Goal: Understand process/instructions: Learn how to perform a task or action

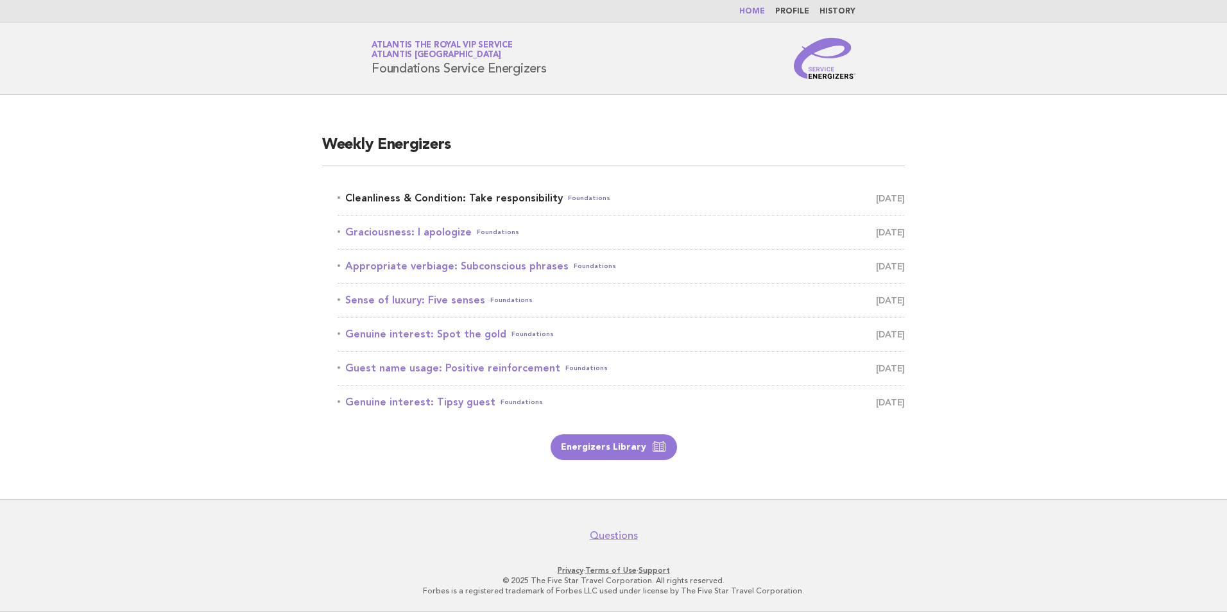
click at [454, 196] on link "Cleanliness & Condition: Take responsibility Foundations September 8" at bounding box center [621, 198] width 567 height 18
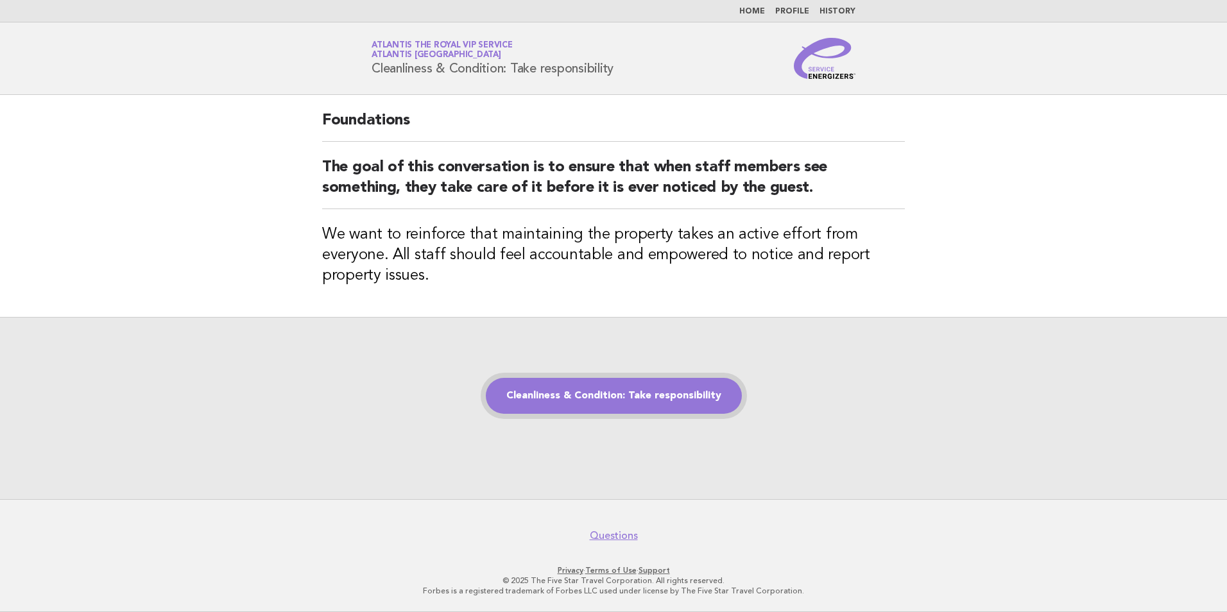
click at [658, 391] on link "Cleanliness & Condition: Take responsibility" at bounding box center [614, 396] width 256 height 36
click at [712, 397] on link "Cleanliness & Condition: Take responsibility" at bounding box center [614, 396] width 256 height 36
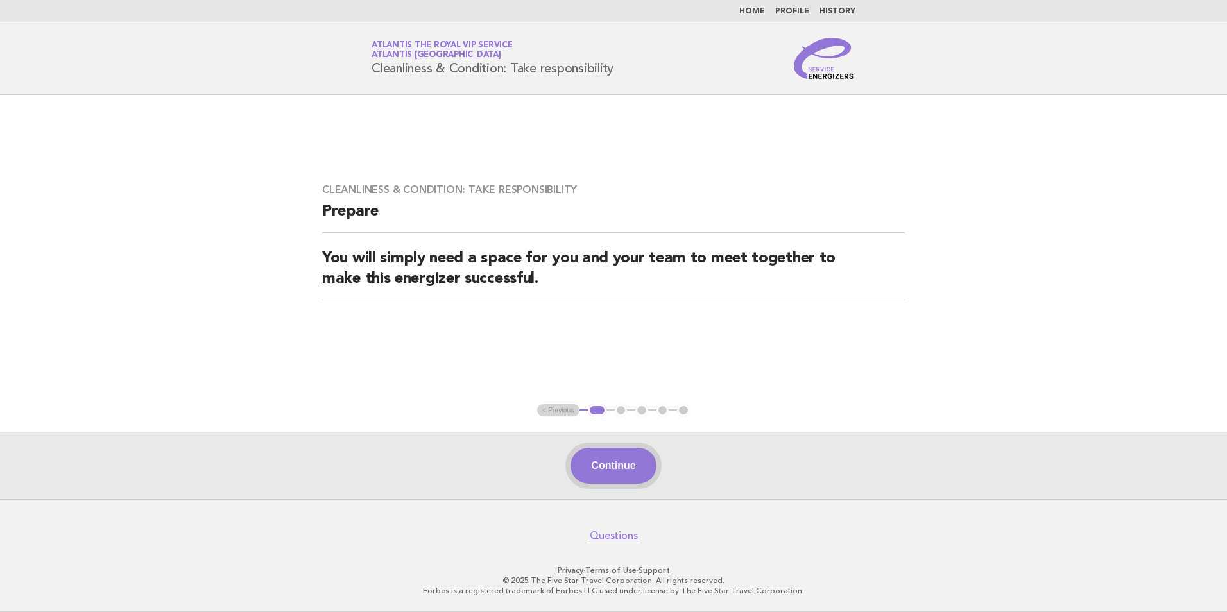
click at [599, 471] on button "Continue" at bounding box center [613, 466] width 85 height 36
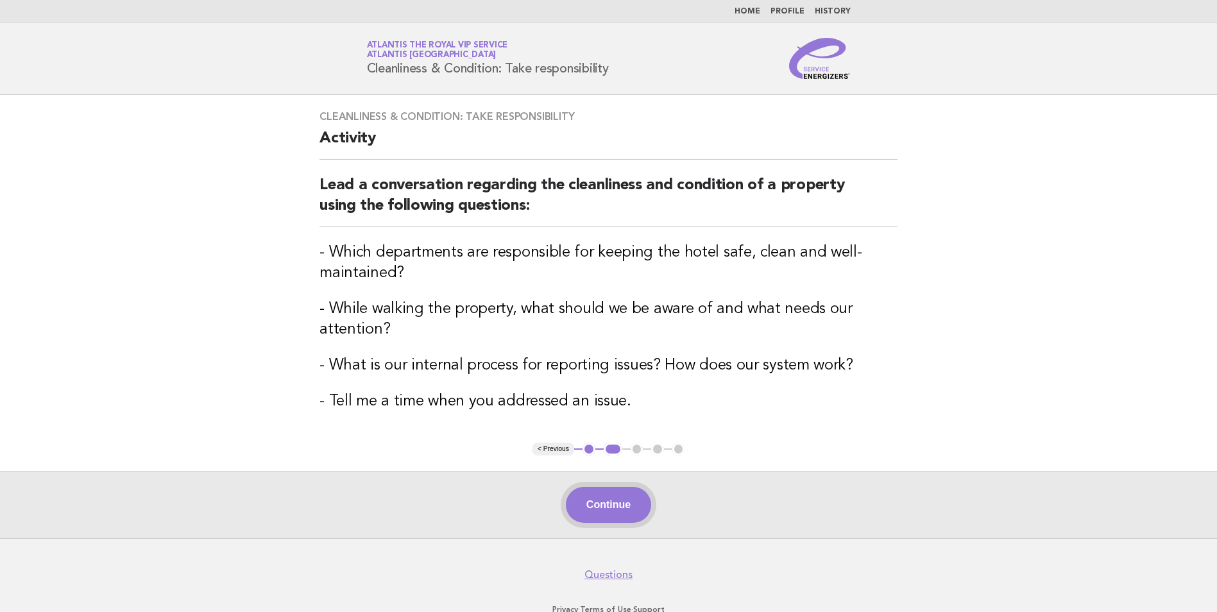
click at [617, 495] on button "Continue" at bounding box center [608, 505] width 85 height 36
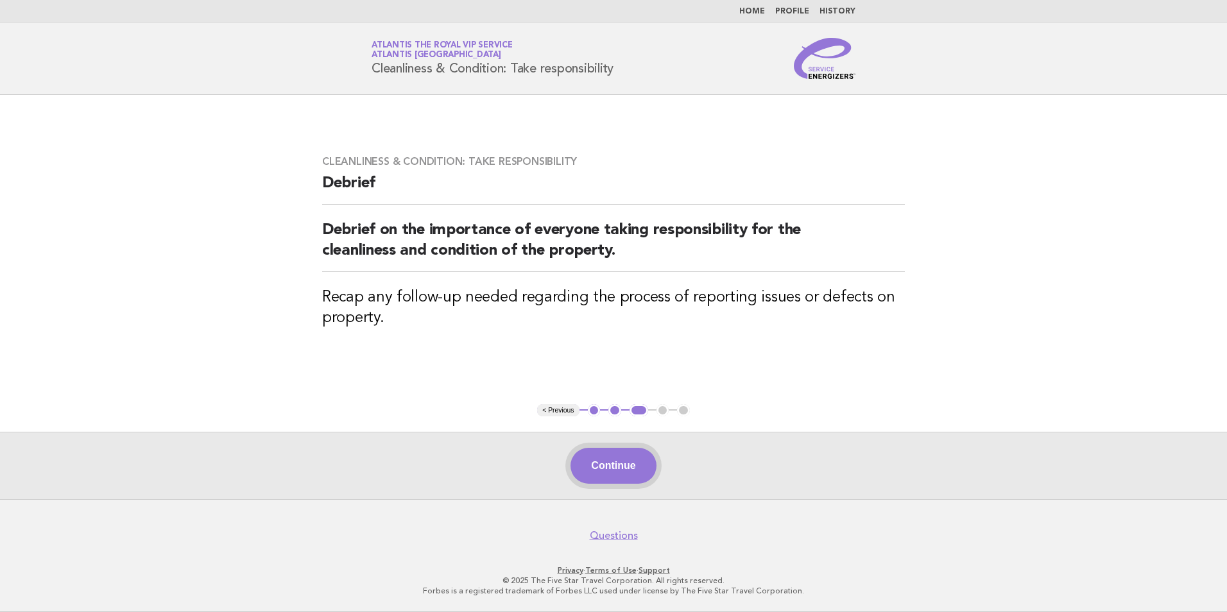
click at [600, 462] on button "Continue" at bounding box center [613, 466] width 85 height 36
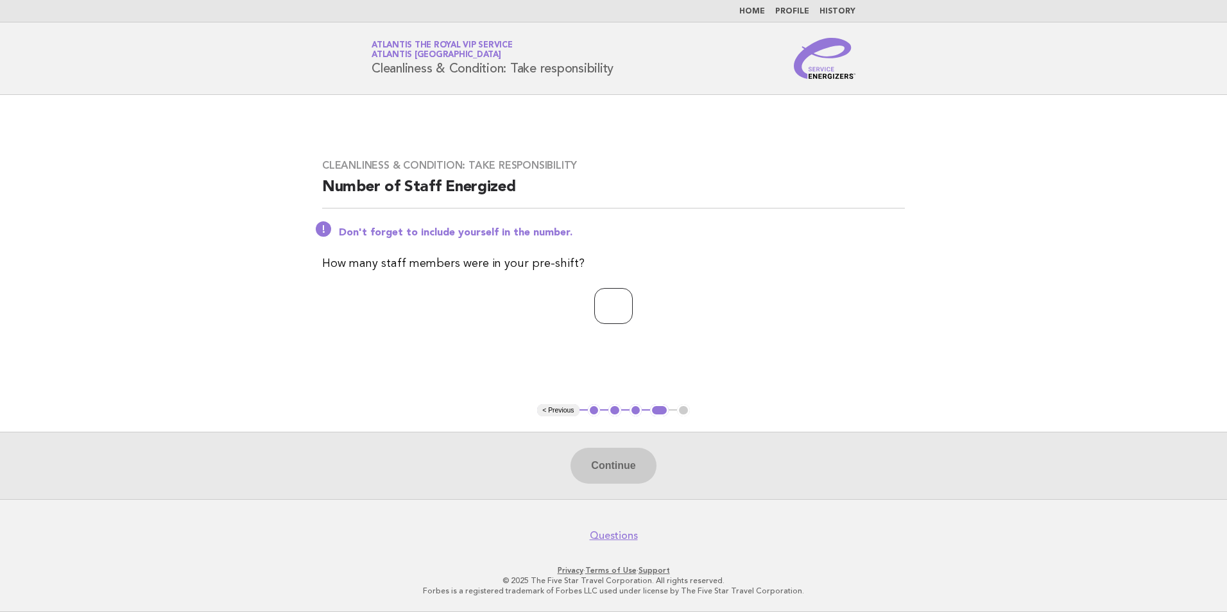
click at [601, 318] on input "number" at bounding box center [613, 306] width 39 height 36
type input "*"
click at [626, 463] on button "Continue" at bounding box center [613, 466] width 85 height 36
